Goal: Task Accomplishment & Management: Manage account settings

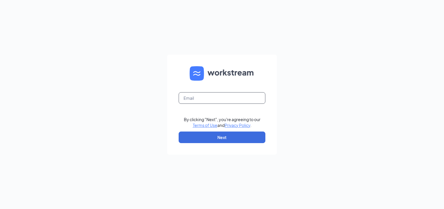
click at [195, 103] on input "text" at bounding box center [222, 98] width 87 height 12
type input "jjesse.ldg@gmail.com"
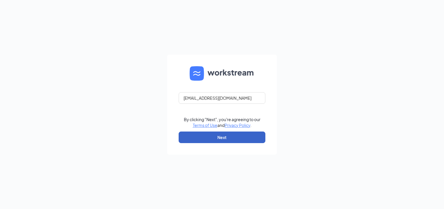
click at [222, 138] on button "Next" at bounding box center [222, 138] width 87 height 12
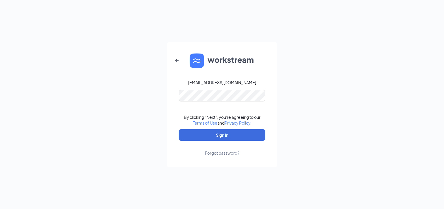
click at [222, 156] on div "Forgot password?" at bounding box center [222, 153] width 34 height 6
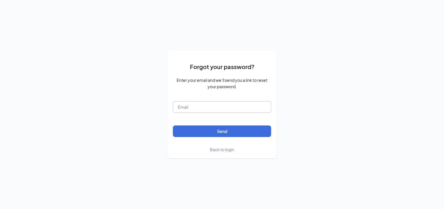
click at [220, 110] on input "text" at bounding box center [222, 107] width 98 height 12
type input "jjesse.ldg@gmail.com"
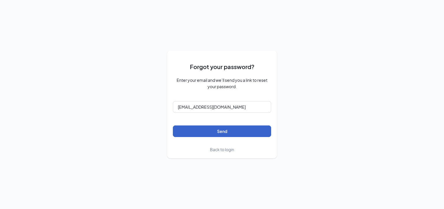
click at [226, 133] on button "Send" at bounding box center [222, 132] width 98 height 12
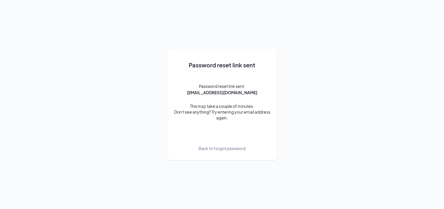
click at [239, 113] on div "This may take a couple of minutes. Don't see anything? Try entering your email …" at bounding box center [222, 111] width 98 height 17
click at [227, 83] on span "Password reset link sent:" at bounding box center [222, 86] width 46 height 6
click at [227, 87] on span "Password reset link sent:" at bounding box center [222, 86] width 46 height 6
click at [235, 104] on div "This may take a couple of minutes. Don't see anything? Try entering your email …" at bounding box center [222, 111] width 98 height 17
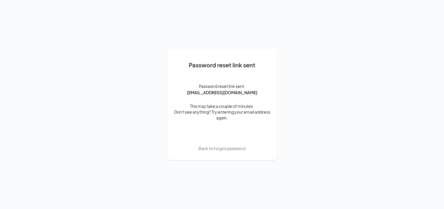
click at [239, 148] on span "Back to forgot password" at bounding box center [222, 148] width 47 height 6
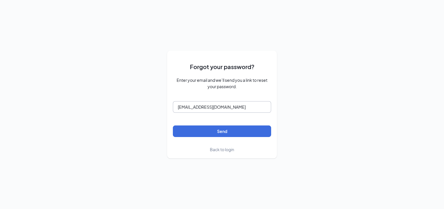
click at [232, 105] on input "[EMAIL_ADDRESS][DOMAIN_NAME]" at bounding box center [222, 107] width 98 height 12
click at [228, 109] on input "[EMAIL_ADDRESS][DOMAIN_NAME]" at bounding box center [222, 107] width 98 height 12
click at [215, 136] on button "Send" at bounding box center [222, 132] width 98 height 12
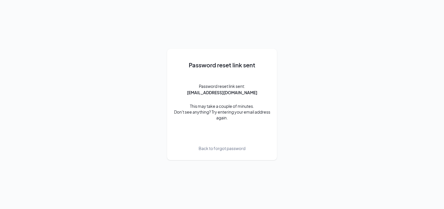
click at [198, 114] on div "This may take a couple of minutes. Don't see anything? Try entering your email …" at bounding box center [222, 111] width 98 height 17
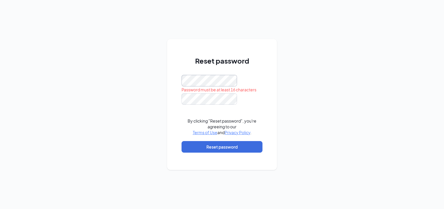
click at [166, 82] on div "Reset password Password must be at least 16 characters By clicking "Reset passw…" at bounding box center [222, 104] width 444 height 209
click at [173, 81] on div "Reset password Password must be at least 16 characters Please input the passwor…" at bounding box center [222, 104] width 110 height 131
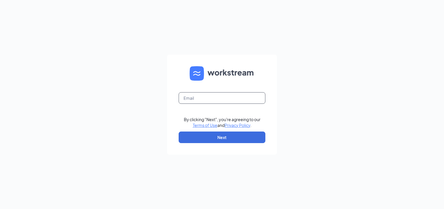
click at [220, 100] on input "text" at bounding box center [222, 98] width 87 height 12
click at [241, 98] on input "text" at bounding box center [222, 98] width 87 height 12
type input "[EMAIL_ADDRESS][DOMAIN_NAME]"
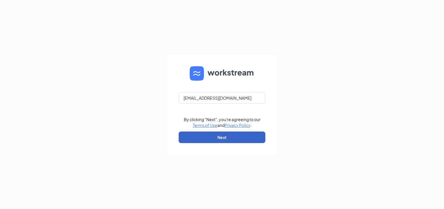
click at [222, 141] on button "Next" at bounding box center [222, 138] width 87 height 12
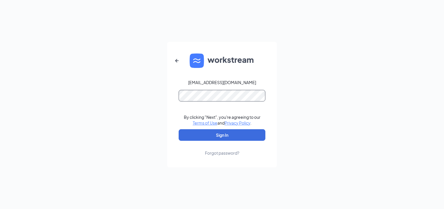
click at [179, 129] on button "Sign In" at bounding box center [222, 135] width 87 height 12
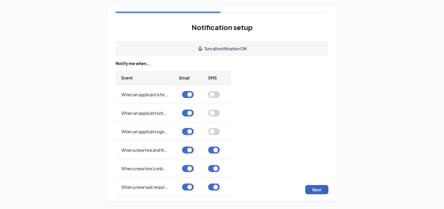
click at [315, 188] on button "Next" at bounding box center [316, 189] width 23 height 9
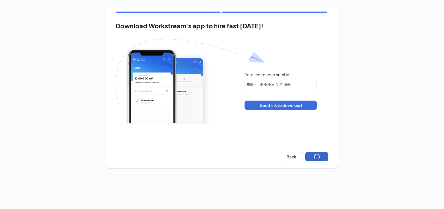
type input "[PHONE_NUMBER]"
click at [320, 157] on button "Next" at bounding box center [316, 156] width 23 height 9
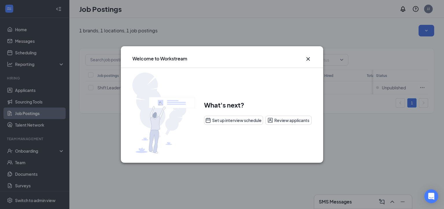
click at [308, 58] on icon "Cross" at bounding box center [308, 58] width 3 height 3
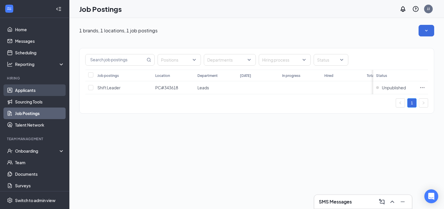
click at [29, 90] on link "Applicants" at bounding box center [39, 90] width 49 height 12
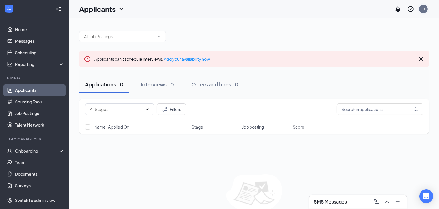
click at [421, 13] on div "JJ" at bounding box center [410, 9] width 37 height 12
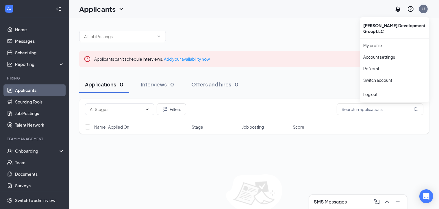
click at [428, 9] on div "JJ" at bounding box center [424, 9] width 12 height 12
click at [374, 43] on link "My profile" at bounding box center [395, 46] width 62 height 6
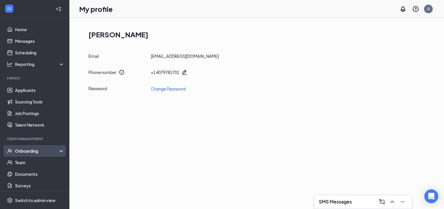
click at [46, 149] on div "Onboarding" at bounding box center [37, 151] width 45 height 6
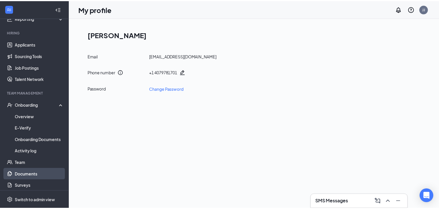
scroll to position [75, 0]
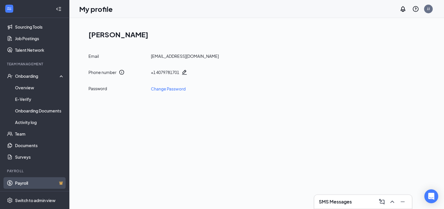
click at [22, 185] on link "Payroll" at bounding box center [39, 183] width 49 height 12
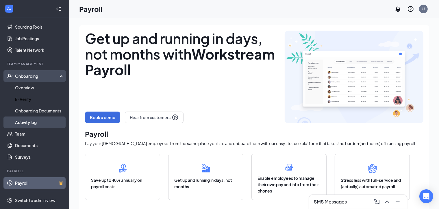
scroll to position [17, 0]
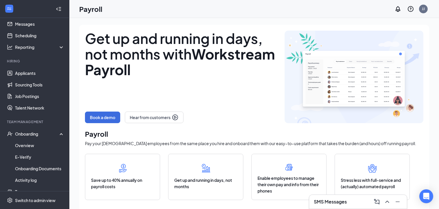
click at [6, 9] on icon "WorkstreamLogo" at bounding box center [9, 9] width 6 height 6
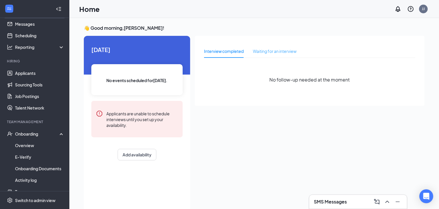
click at [279, 56] on div "Waiting for an interview" at bounding box center [275, 51] width 44 height 13
click at [234, 51] on div "Interview completed" at bounding box center [224, 51] width 40 height 6
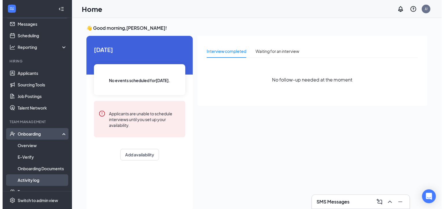
scroll to position [75, 0]
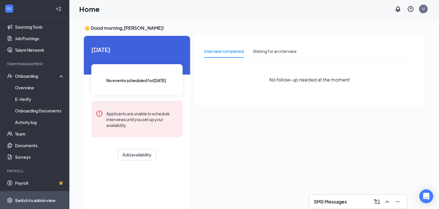
click at [27, 199] on div "Switch to admin view" at bounding box center [35, 201] width 40 height 6
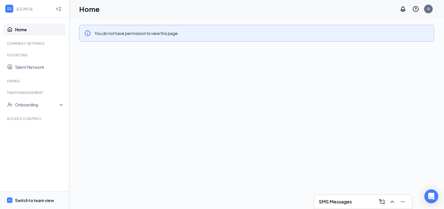
click at [20, 200] on div "Switch to team view" at bounding box center [34, 201] width 39 height 6
